Goal: Information Seeking & Learning: Learn about a topic

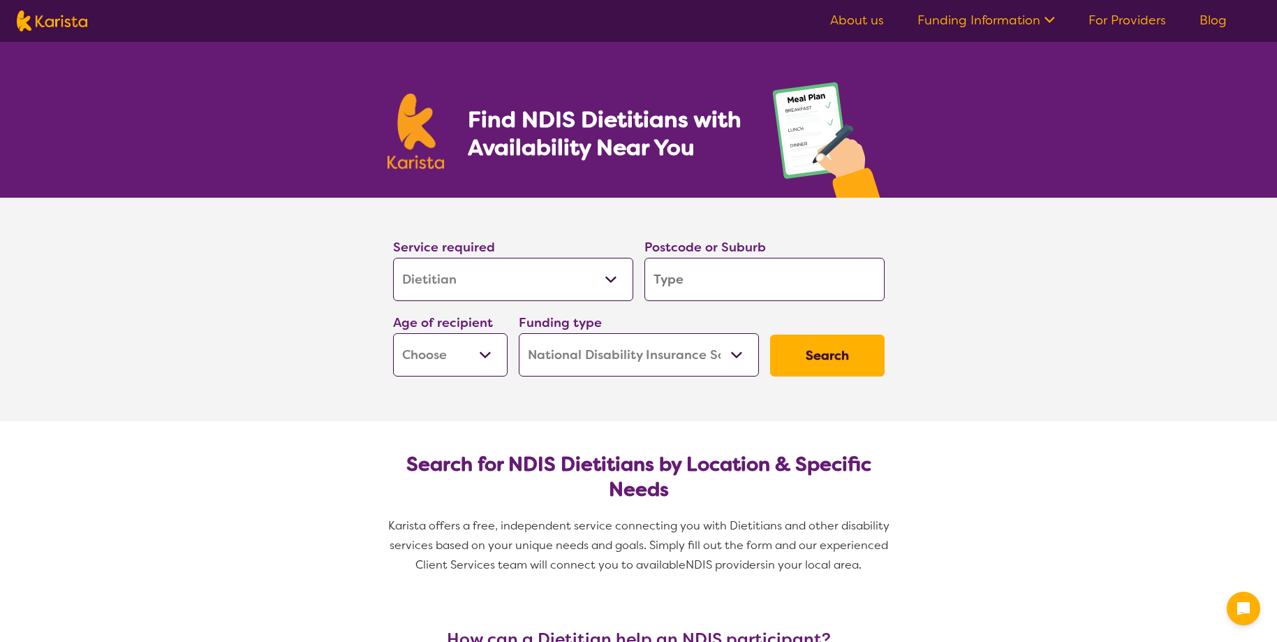
select select "Dietitian"
select select "NDIS"
select select "Dietitian"
select select "NDIS"
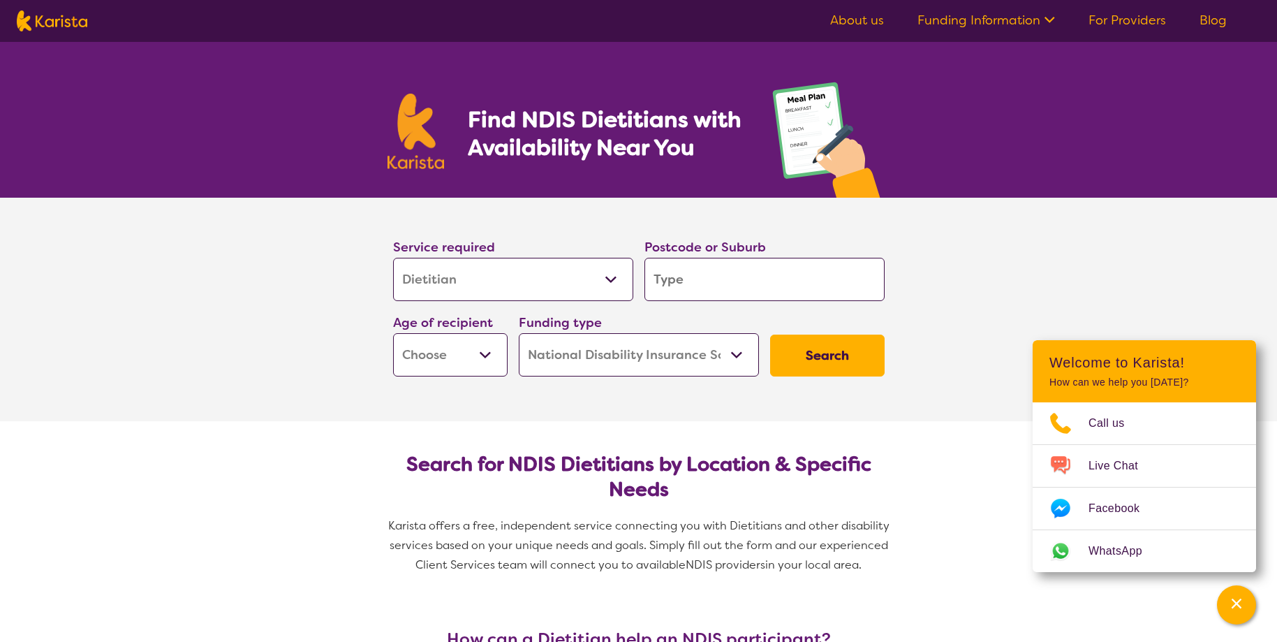
click at [393, 333] on select "Early Childhood - 0 to 9 Child - 10 to 11 Adolescent - 12 to 17 Adult - 18 to 6…" at bounding box center [450, 354] width 114 height 43
select select "AD"
click option "Adult - 18 to 64" at bounding box center [0, 0] width 0 height 0
select select "AD"
click at [831, 341] on button "Search" at bounding box center [827, 355] width 114 height 42
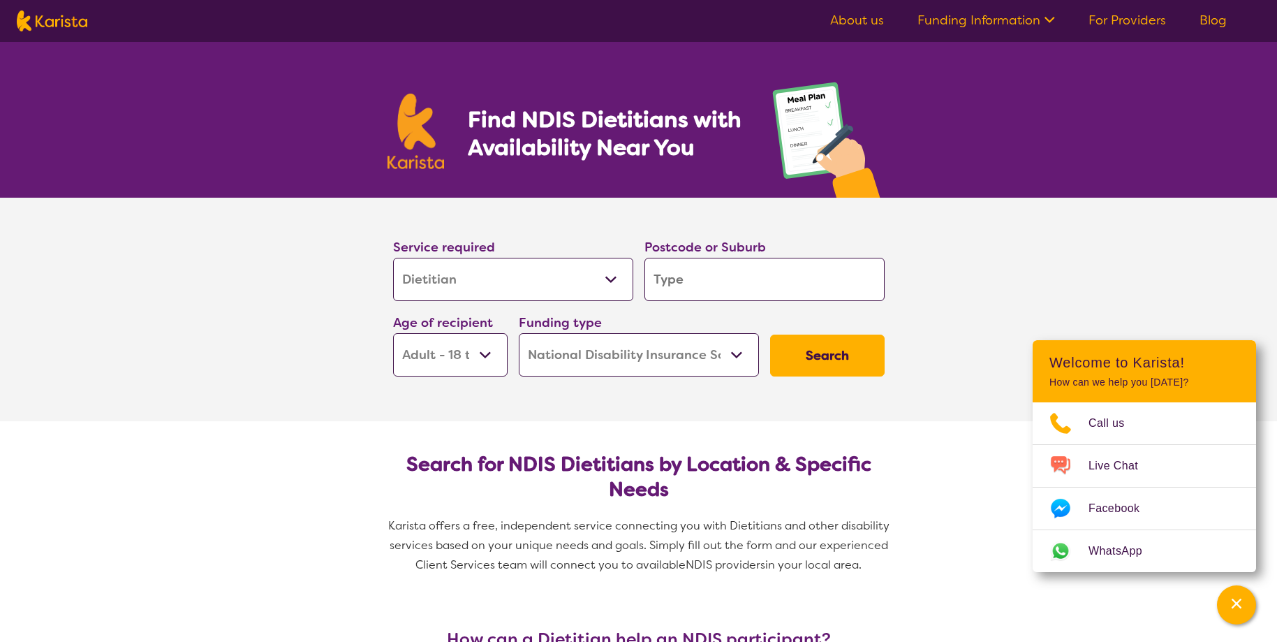
type input "2"
type input "23"
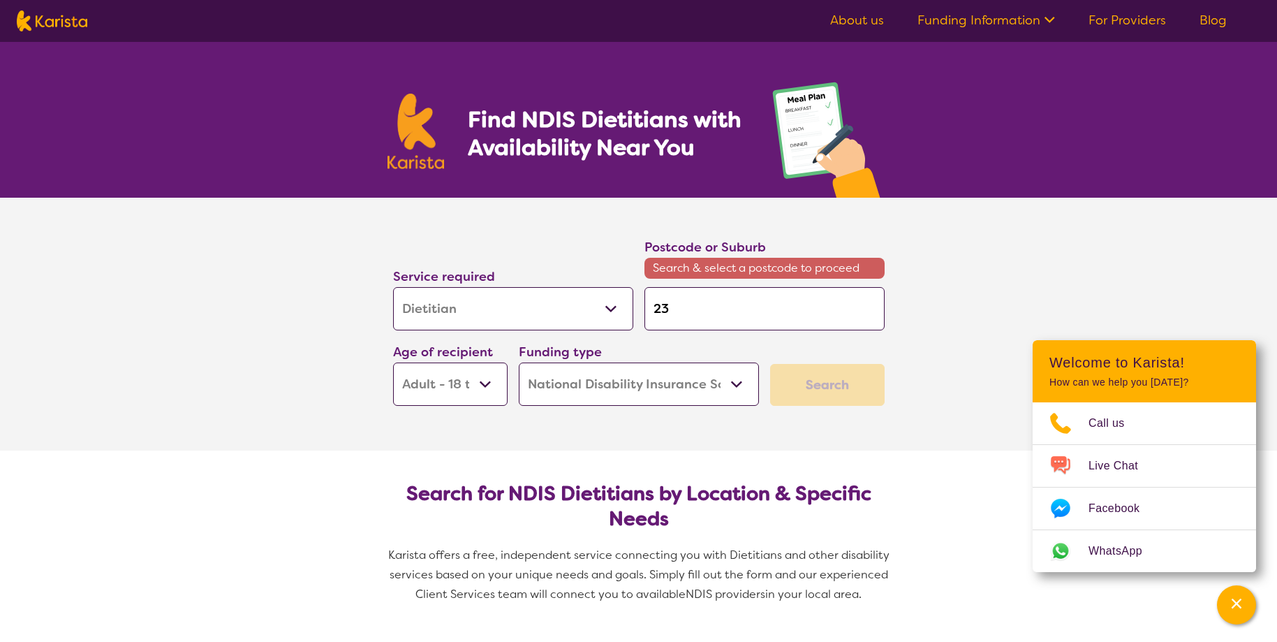
type input "230"
type input "2300"
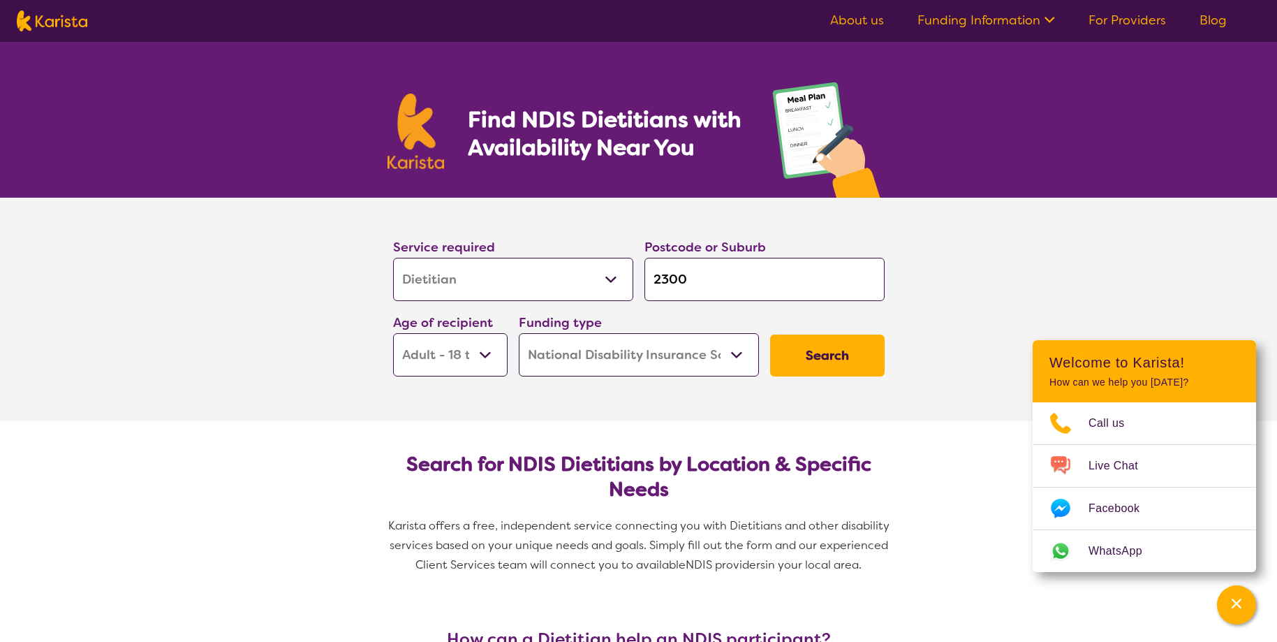
click button "Search" at bounding box center [827, 355] width 114 height 42
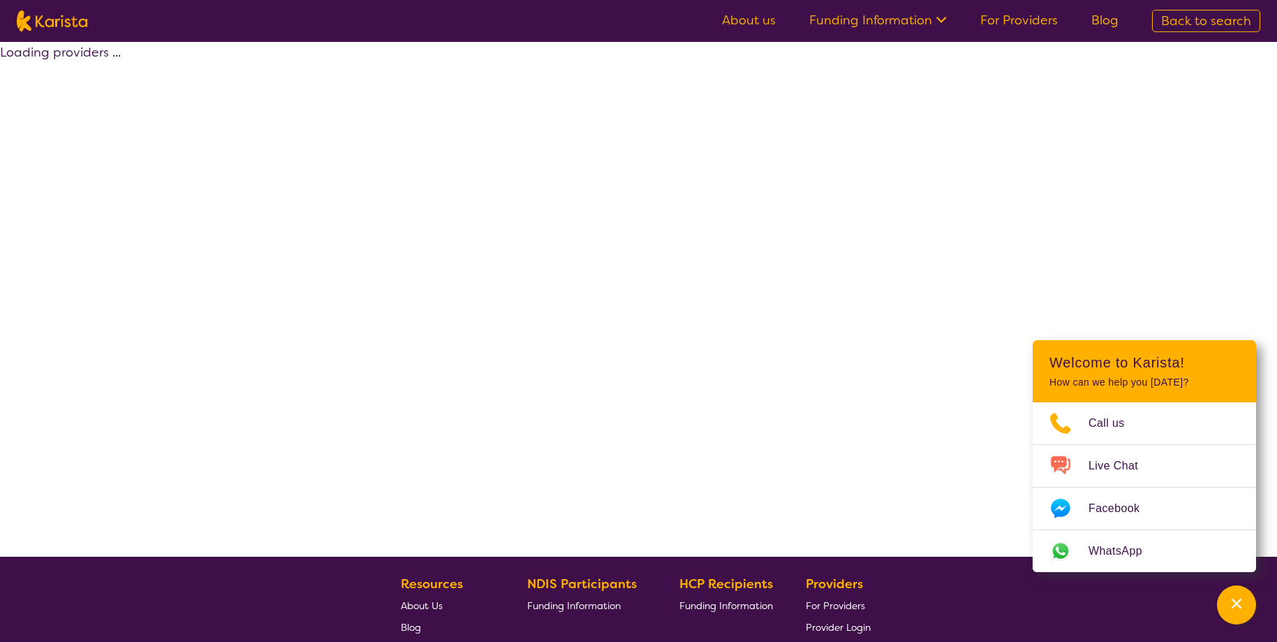
select select "by_score"
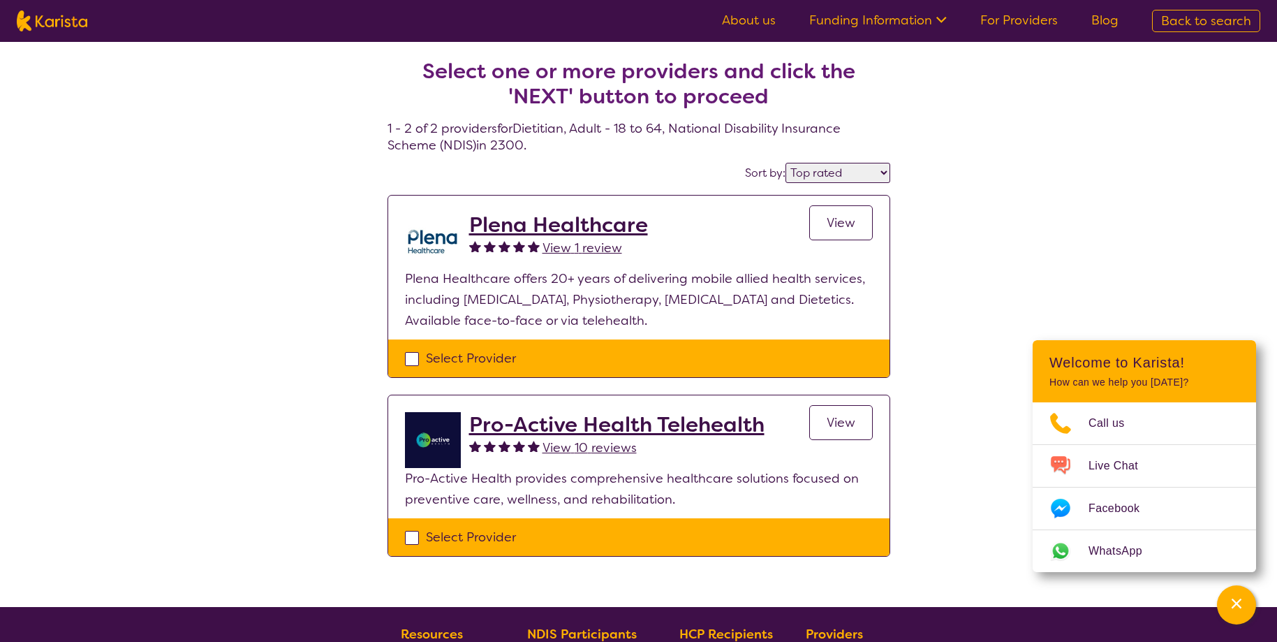
select select "Dietitian"
select select "AD"
select select "NDIS"
select select "Dietitian"
select select "AD"
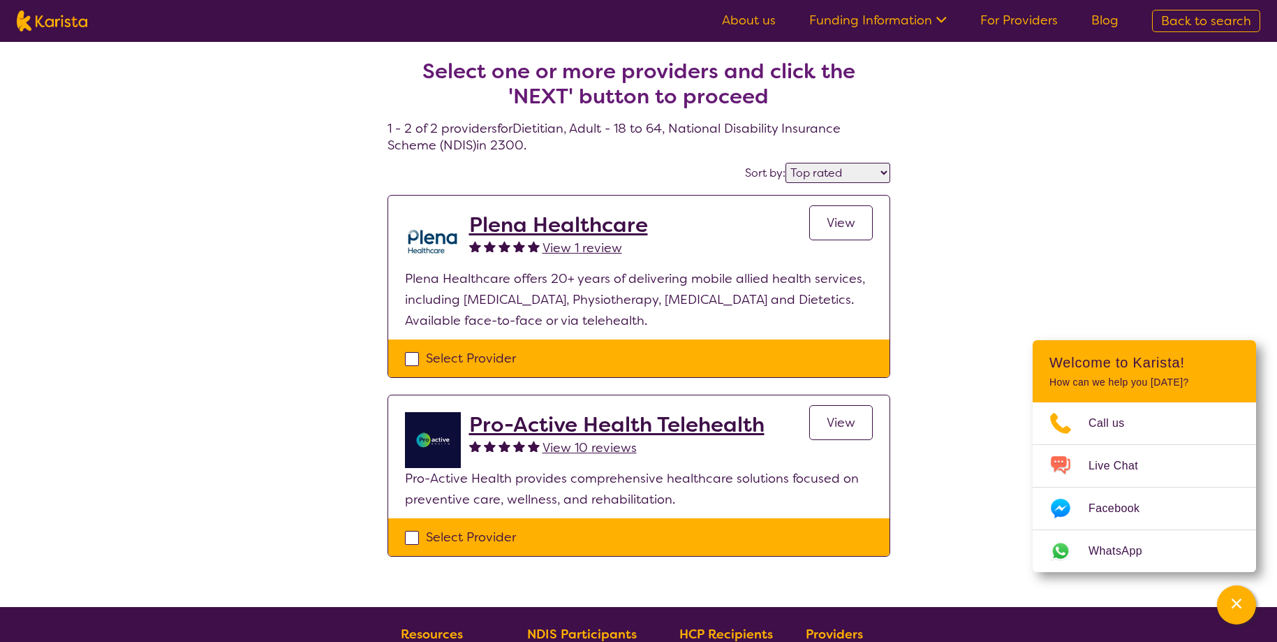
select select "NDIS"
